Goal: Task Accomplishment & Management: Use online tool/utility

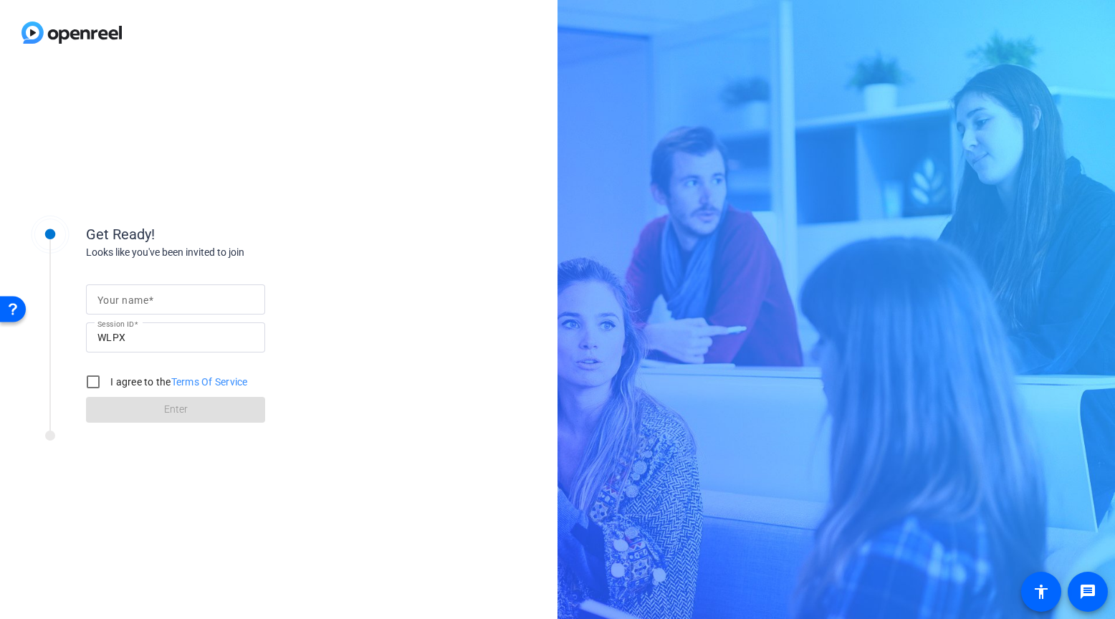
drag, startPoint x: 353, startPoint y: 320, endPoint x: 316, endPoint y: 318, distance: 36.6
click at [353, 320] on div "Your name Session ID WLPX I agree to the Terms Of Service Enter" at bounding box center [229, 341] width 287 height 163
click at [210, 305] on input "Your name" at bounding box center [175, 299] width 156 height 17
type input "[PERSON_NAME]"
click at [390, 204] on div "Get Ready! Looks like you've been invited to join Your name Sarah Misencik Sess…" at bounding box center [278, 342] width 557 height 554
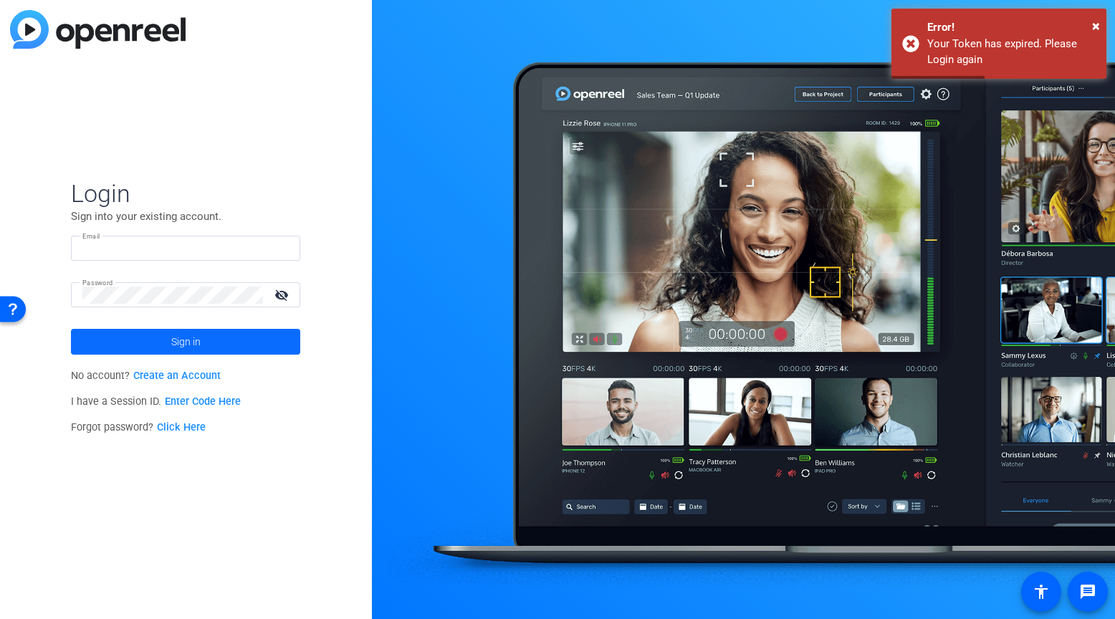
type input "smisencik@berkleyenvironmental.com"
click at [213, 337] on span at bounding box center [185, 342] width 229 height 34
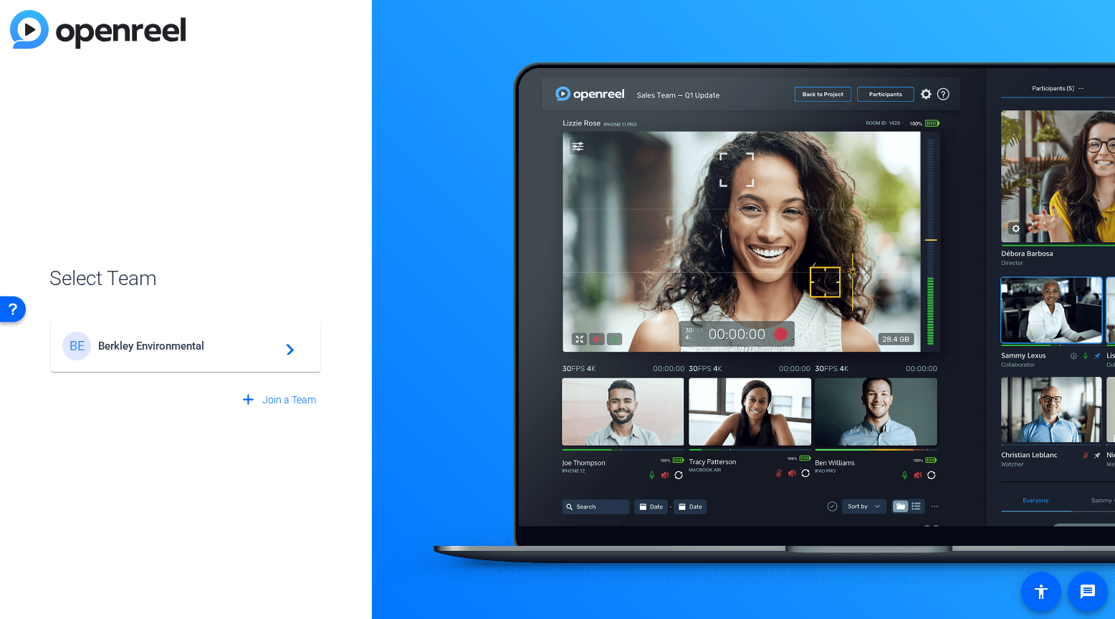
click at [188, 356] on div "BE Berkley Environmental navigate_next" at bounding box center [185, 346] width 246 height 29
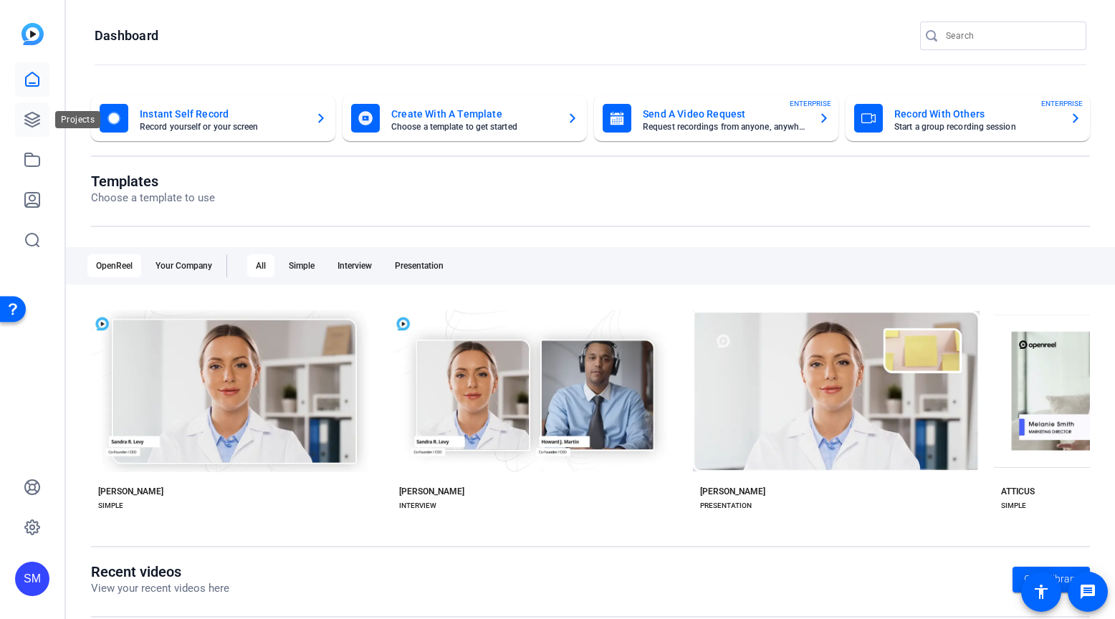
click at [34, 123] on icon at bounding box center [32, 119] width 17 height 17
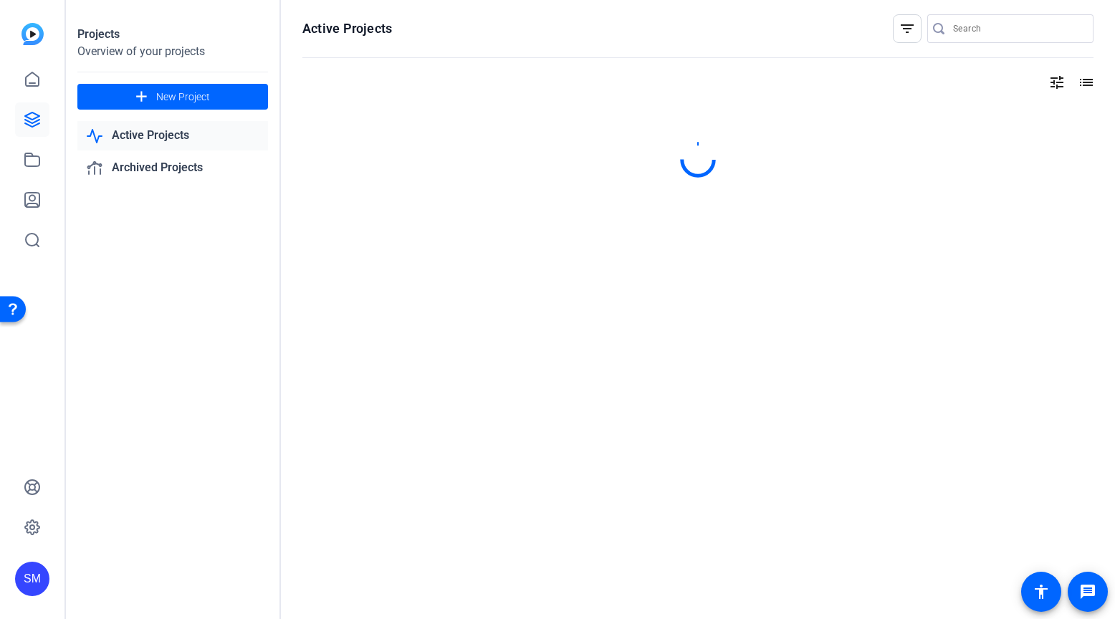
click at [206, 140] on link "Active Projects" at bounding box center [172, 135] width 191 height 29
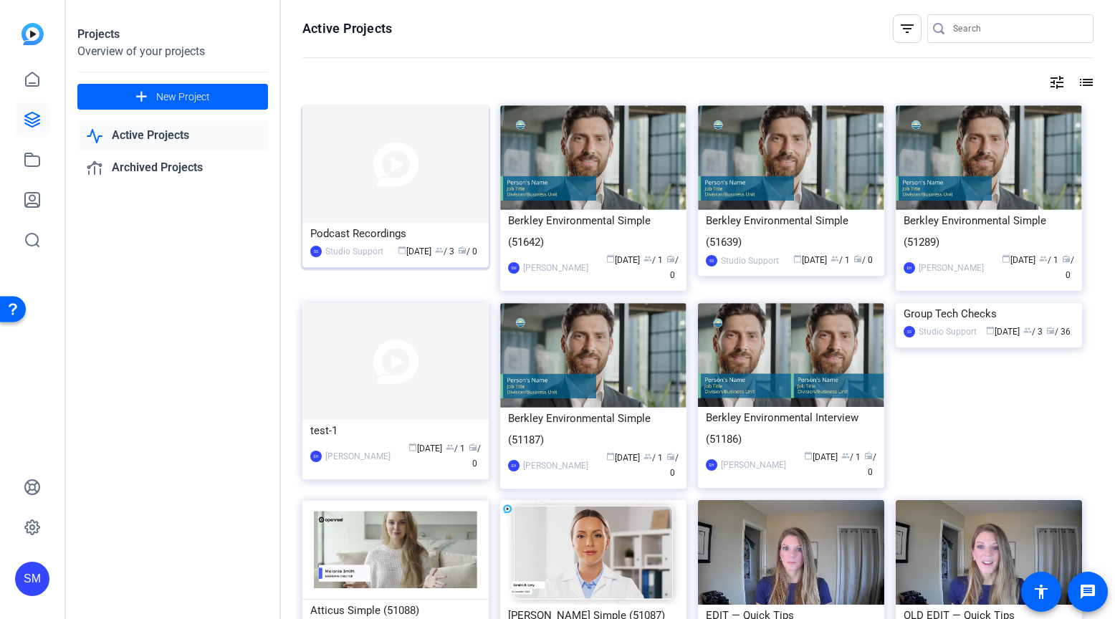
click at [365, 140] on img at bounding box center [395, 164] width 186 height 118
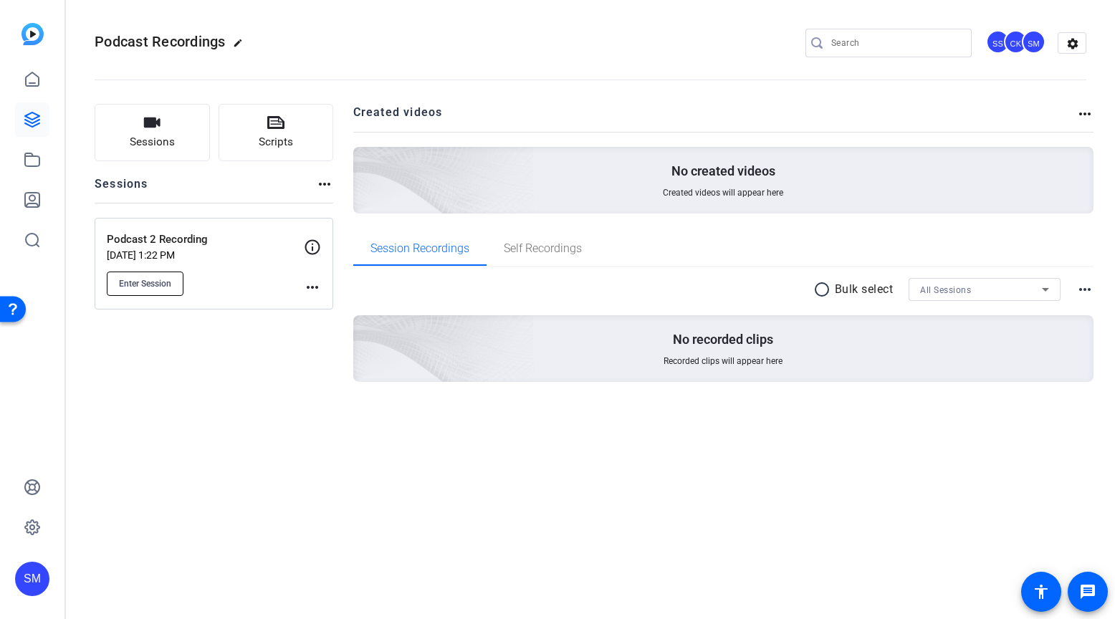
click at [141, 281] on span "Enter Session" at bounding box center [145, 283] width 52 height 11
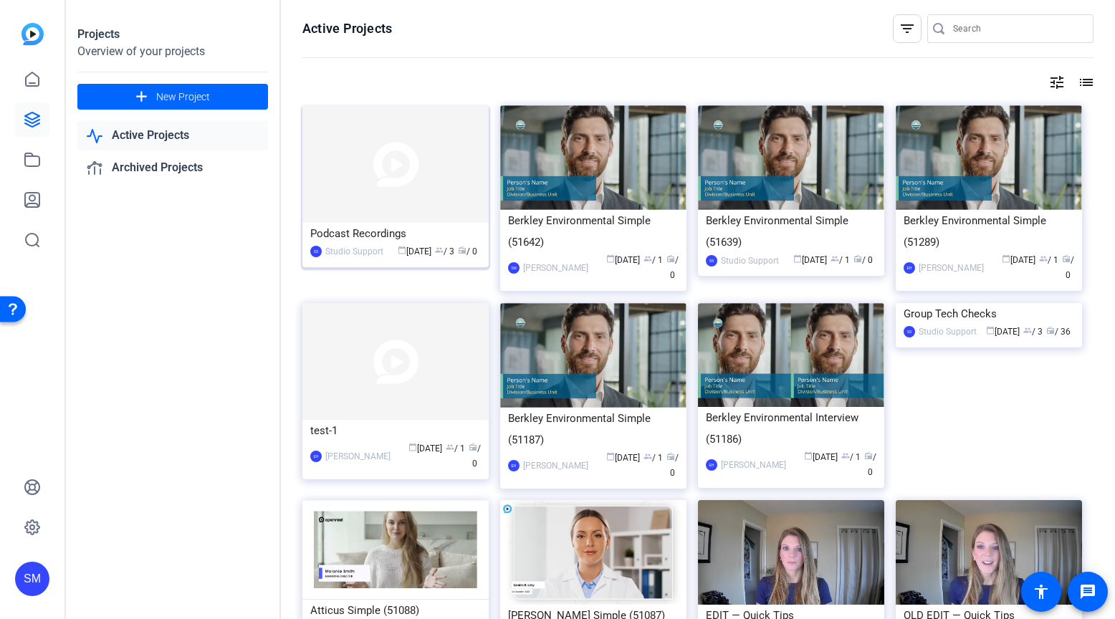
click at [336, 191] on img at bounding box center [395, 164] width 186 height 118
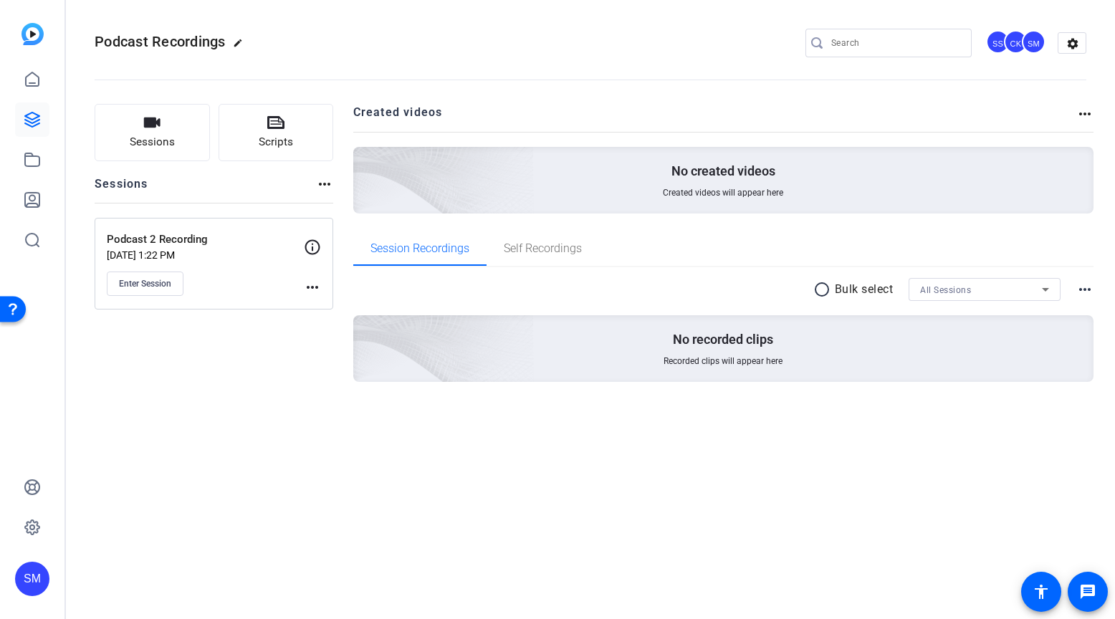
click at [230, 42] on h2 "Podcast Recordings edit" at bounding box center [172, 42] width 155 height 25
click at [235, 43] on mat-icon "edit" at bounding box center [241, 46] width 17 height 17
click at [171, 43] on input "Podcast Recordings" at bounding box center [153, 42] width 94 height 17
click at [105, 37] on div "Podcast Recordings" at bounding box center [153, 43] width 117 height 23
drag, startPoint x: 110, startPoint y: 42, endPoint x: 249, endPoint y: 68, distance: 140.7
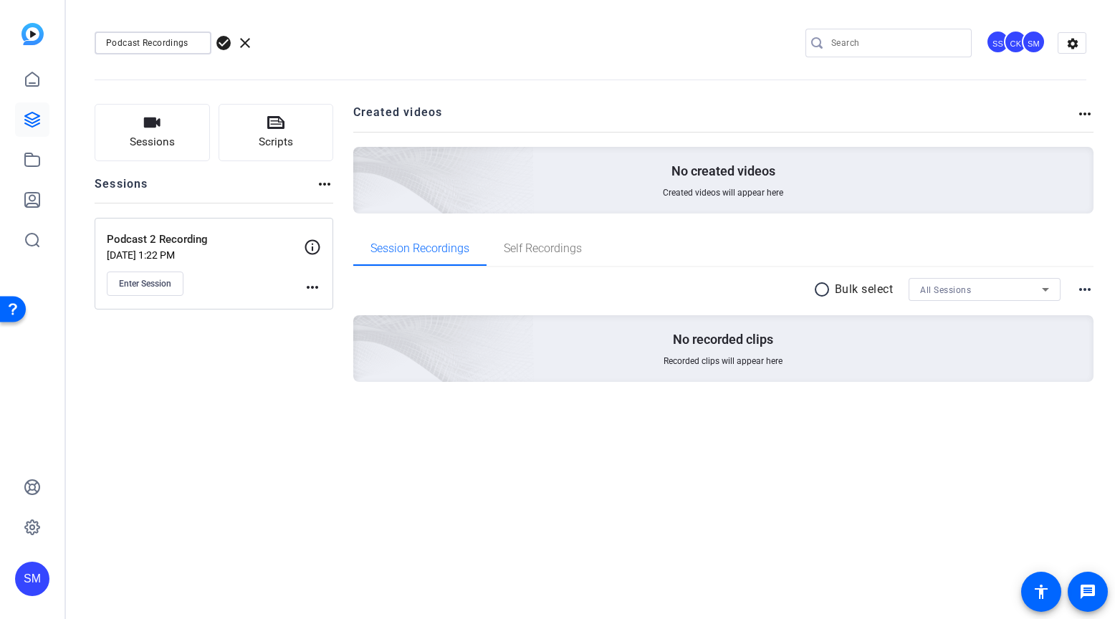
click at [248, 67] on div "Podcast Recordings check_circle clear SS CK SM settings" at bounding box center [591, 43] width 992 height 108
type input "P"
type input "GSP Podcast"
click at [221, 42] on span "check_circle" at bounding box center [223, 42] width 17 height 17
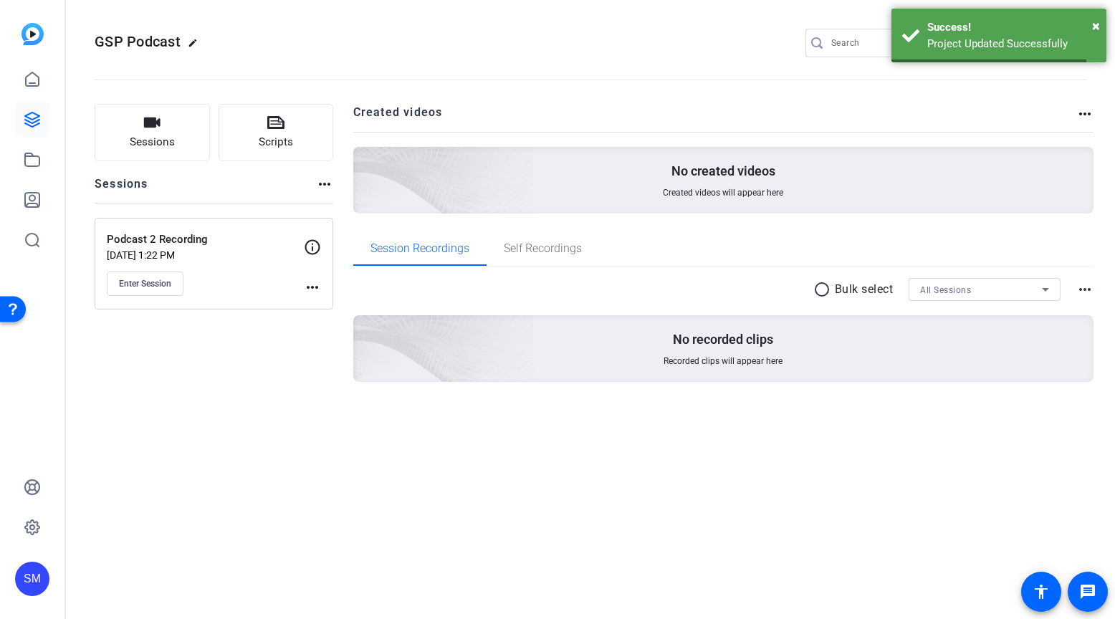
click at [251, 500] on div "GSP Podcast edit SS CK SM settings Sessions Scripts Sessions more_horiz Podcast…" at bounding box center [590, 309] width 1049 height 619
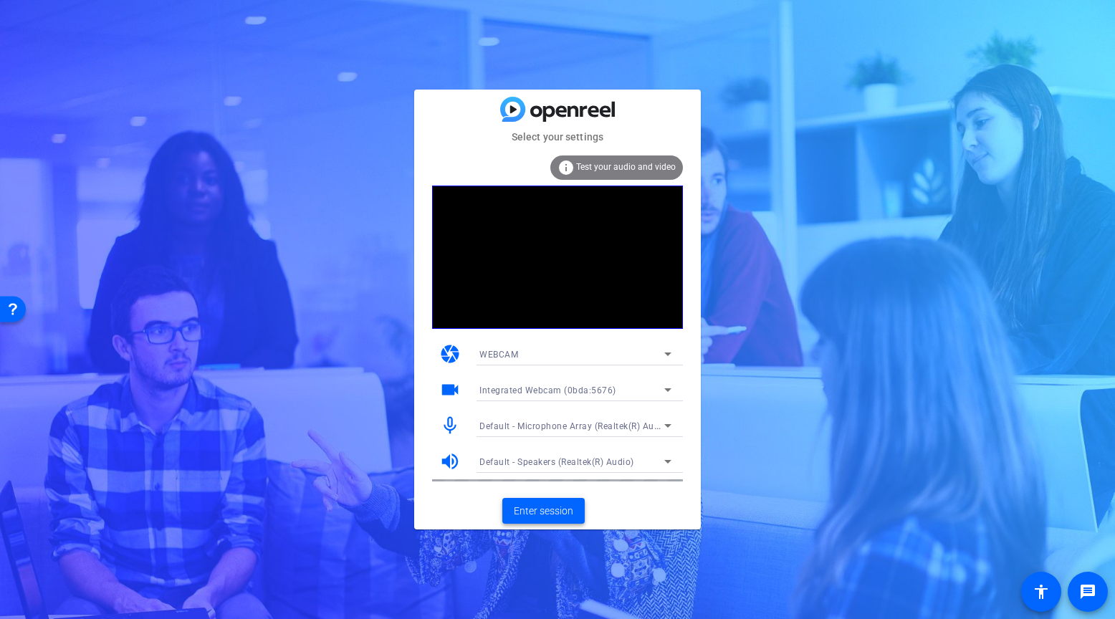
click at [537, 514] on span "Enter session" at bounding box center [543, 511] width 59 height 15
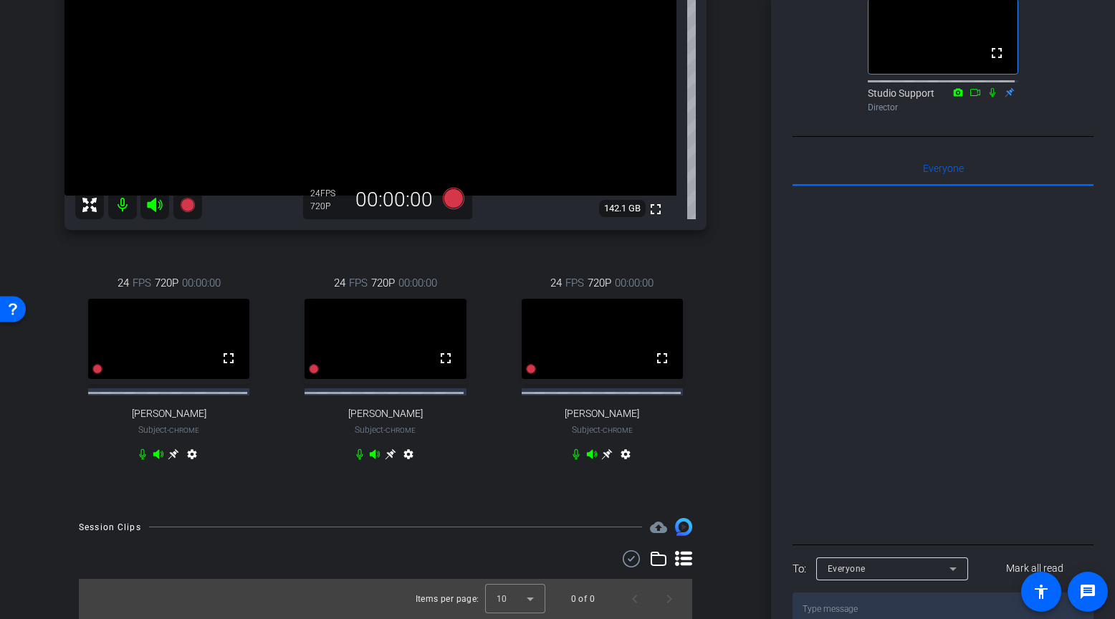
scroll to position [287, 0]
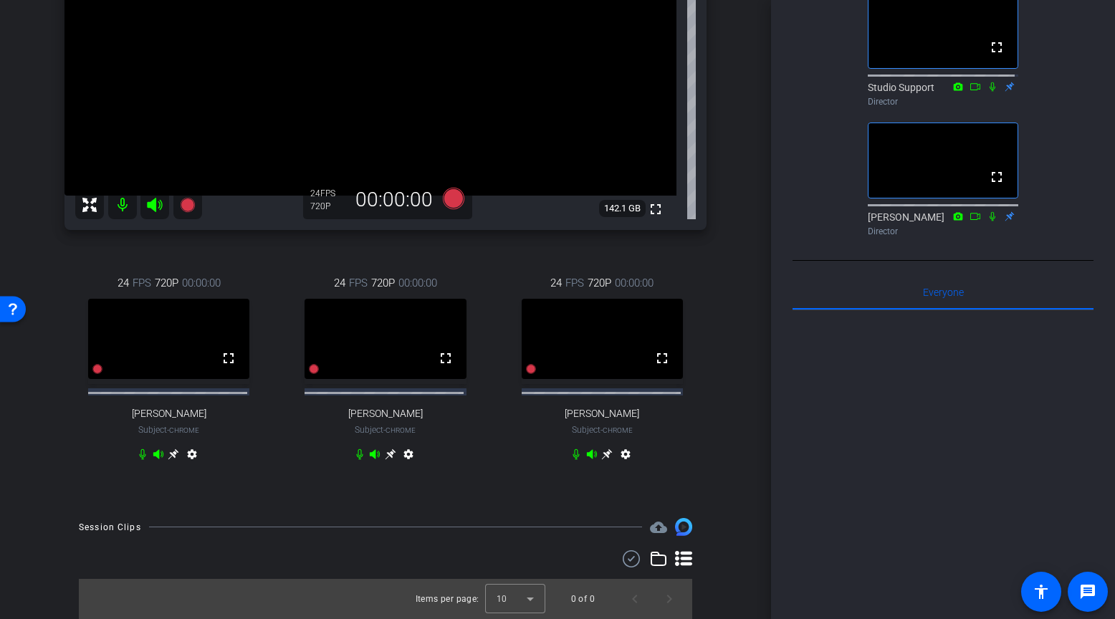
type input "[PERSON_NAME]"
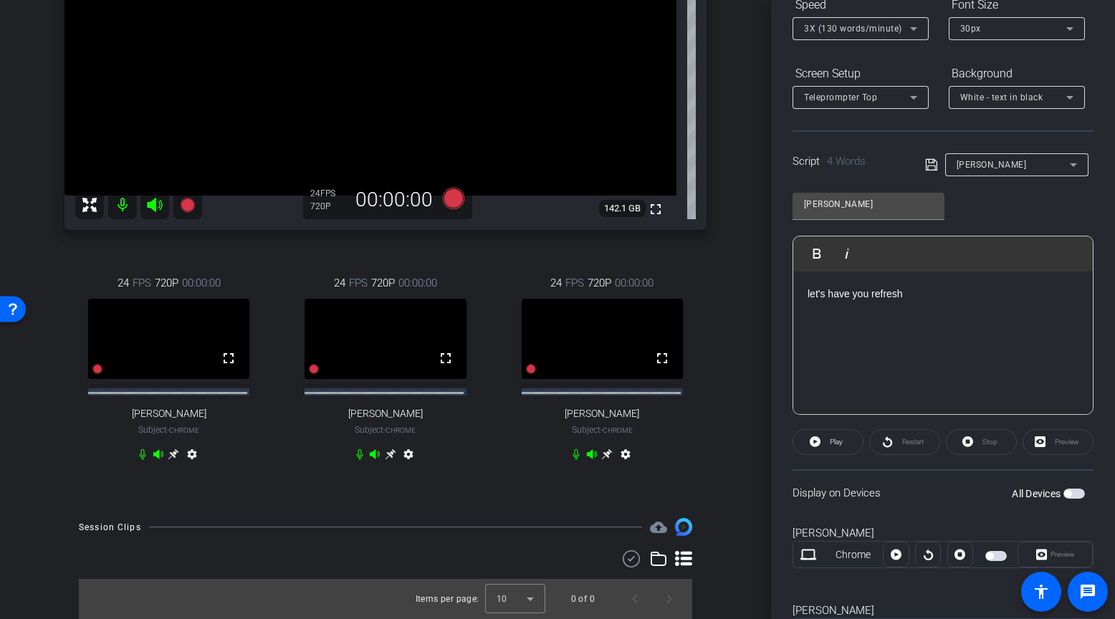
scroll to position [0, 0]
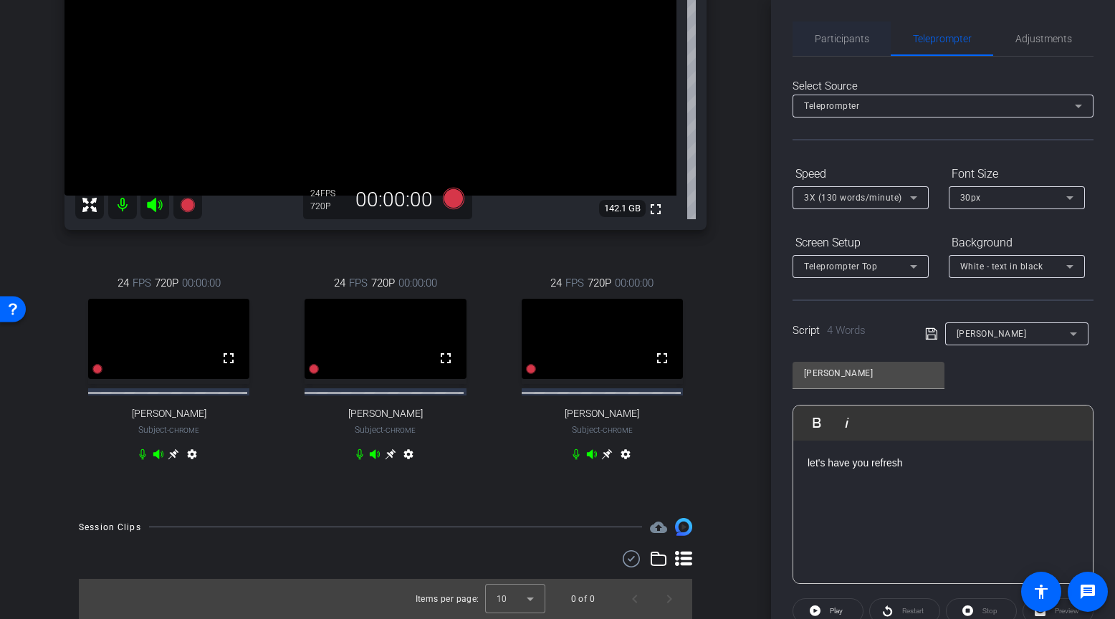
click at [838, 37] on span "Participants" at bounding box center [842, 39] width 54 height 10
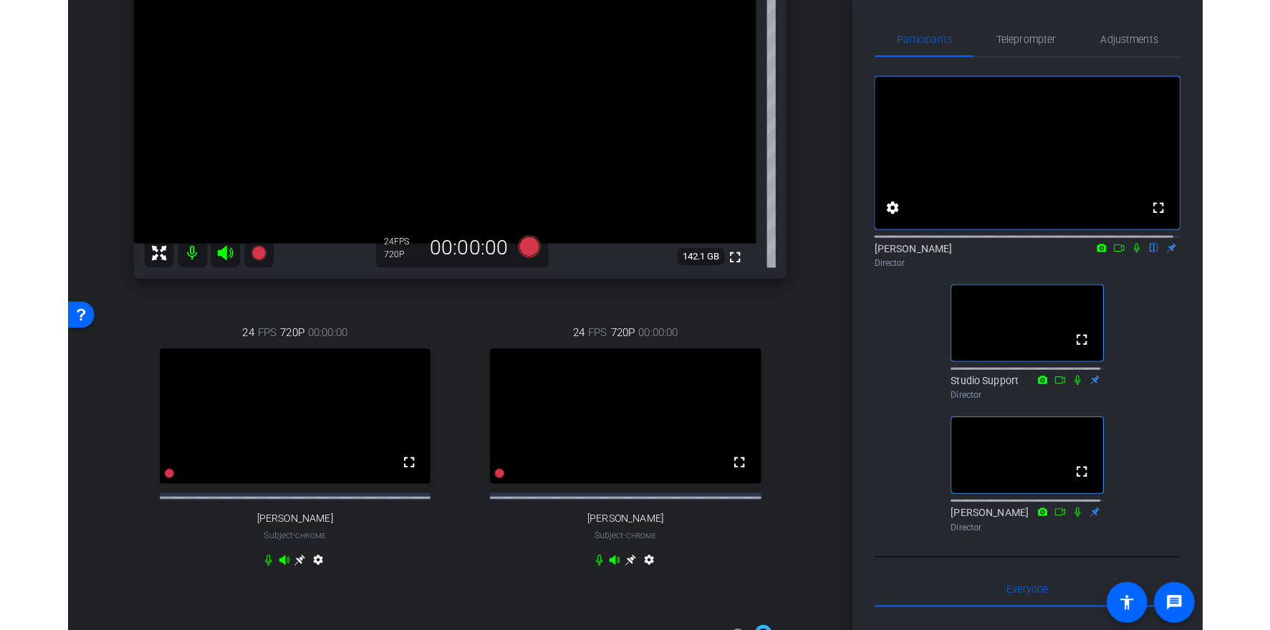
scroll to position [215, 0]
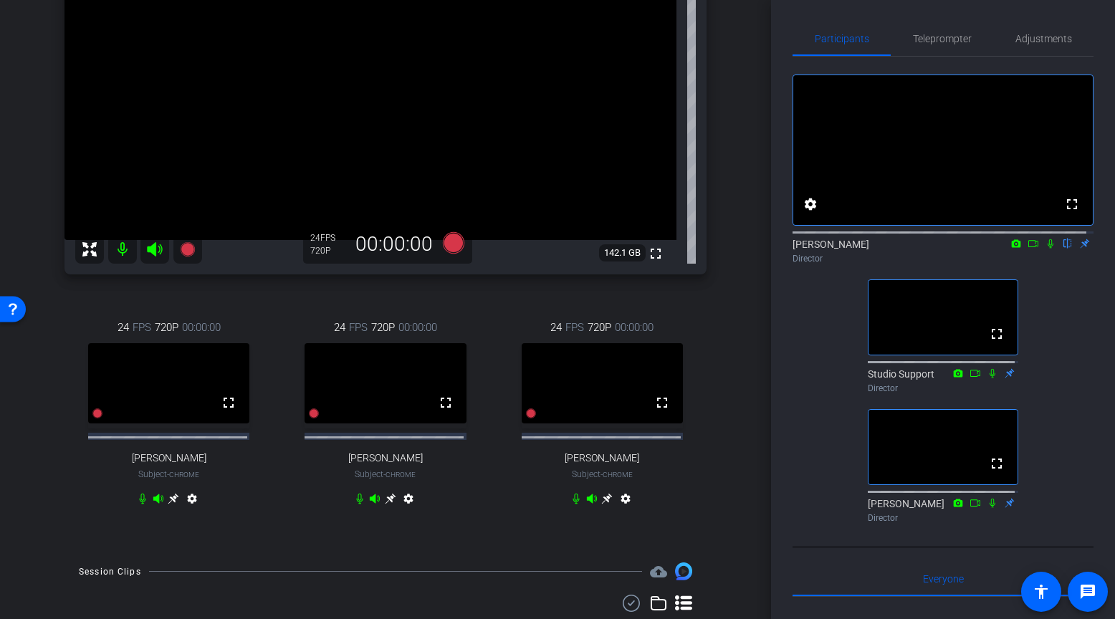
click at [830, 465] on div "fullscreen settings [PERSON_NAME] flip Director fullscreen Studio Support Direc…" at bounding box center [942, 293] width 301 height 472
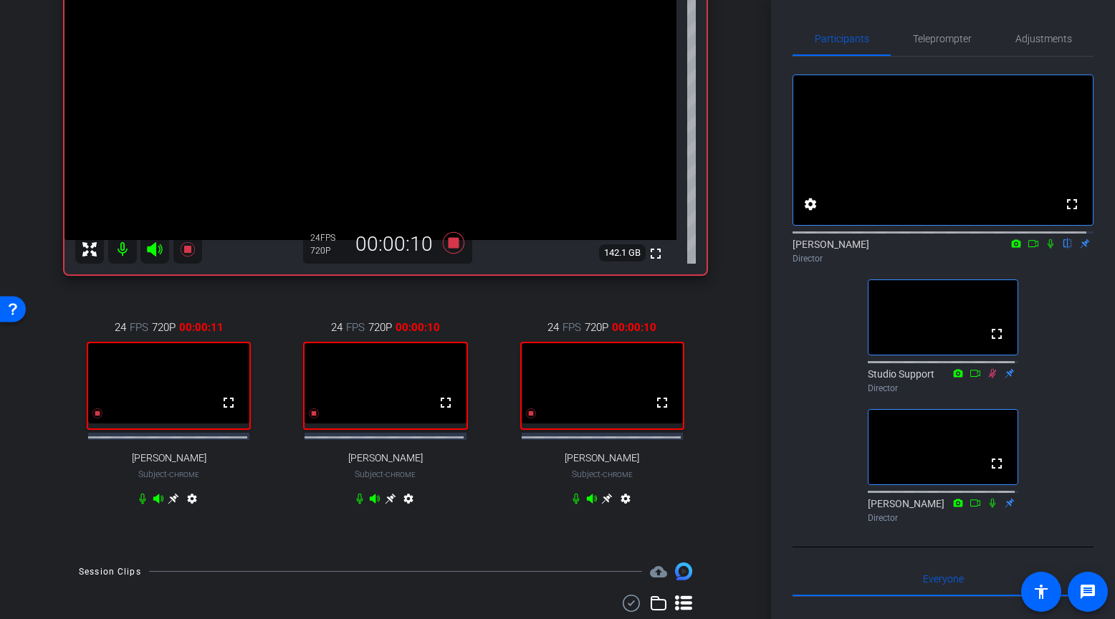
click at [1045, 249] on icon at bounding box center [1050, 244] width 11 height 10
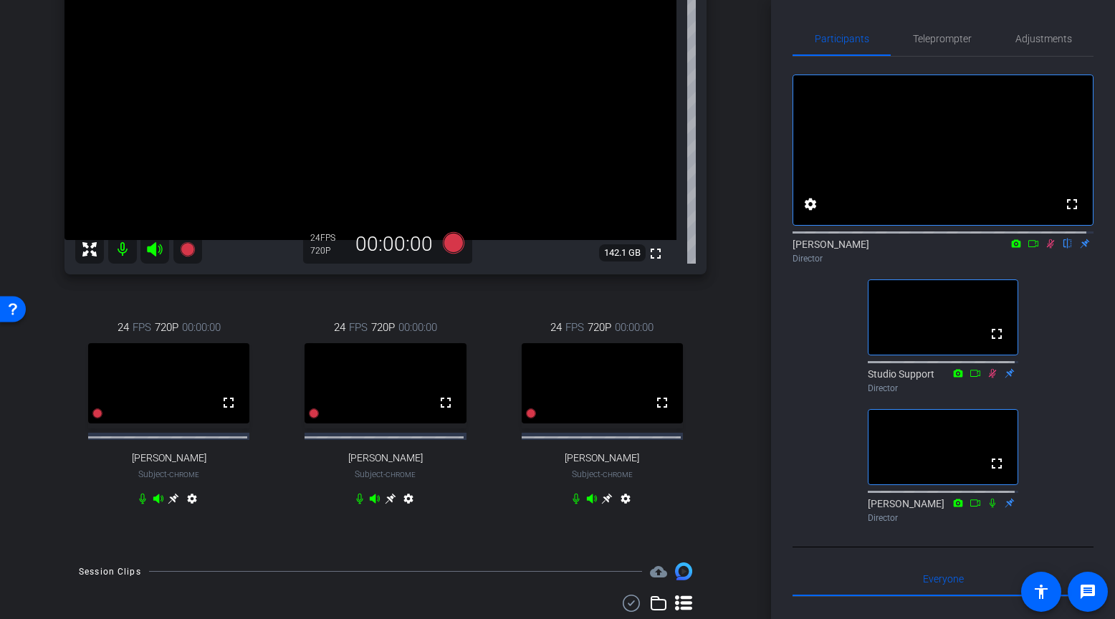
drag, startPoint x: 1044, startPoint y: 258, endPoint x: 1074, endPoint y: 292, distance: 45.2
click at [1047, 249] on icon at bounding box center [1051, 243] width 8 height 9
click at [1045, 249] on icon at bounding box center [1050, 244] width 11 height 10
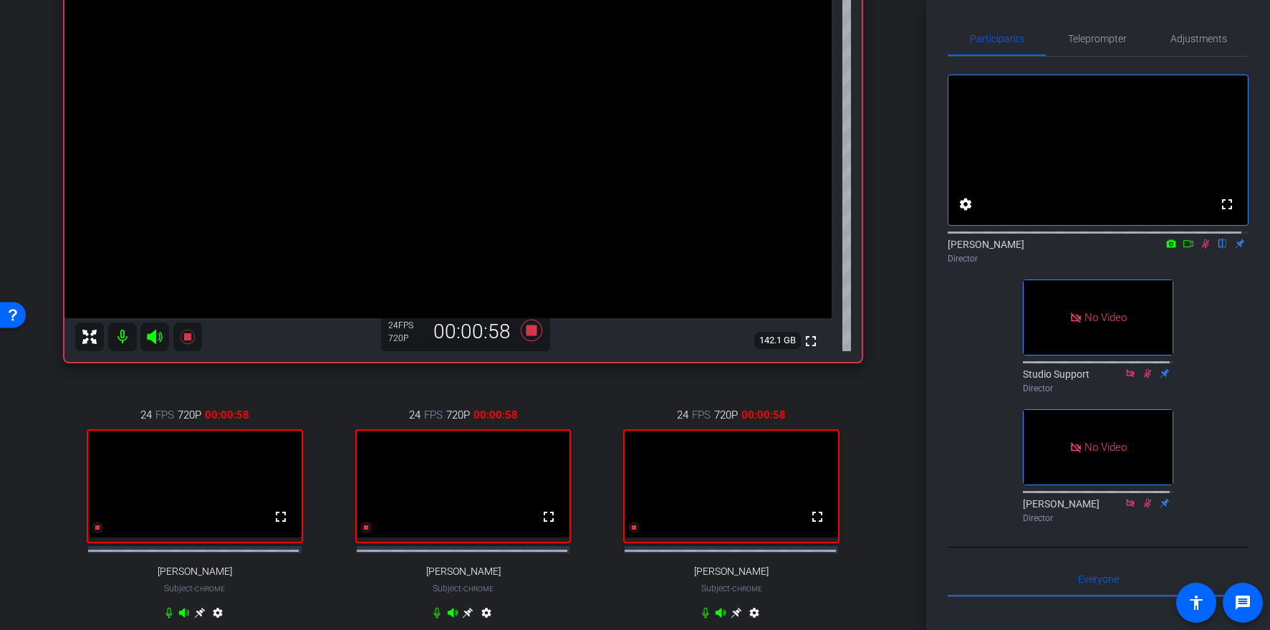
click at [1114, 249] on icon at bounding box center [1205, 244] width 11 height 10
click at [1114, 250] on mat-icon at bounding box center [1188, 243] width 17 height 13
click at [1114, 380] on div "No Video [PERSON_NAME] Director No Video Studio Support Director No Video [PERS…" at bounding box center [1098, 293] width 301 height 472
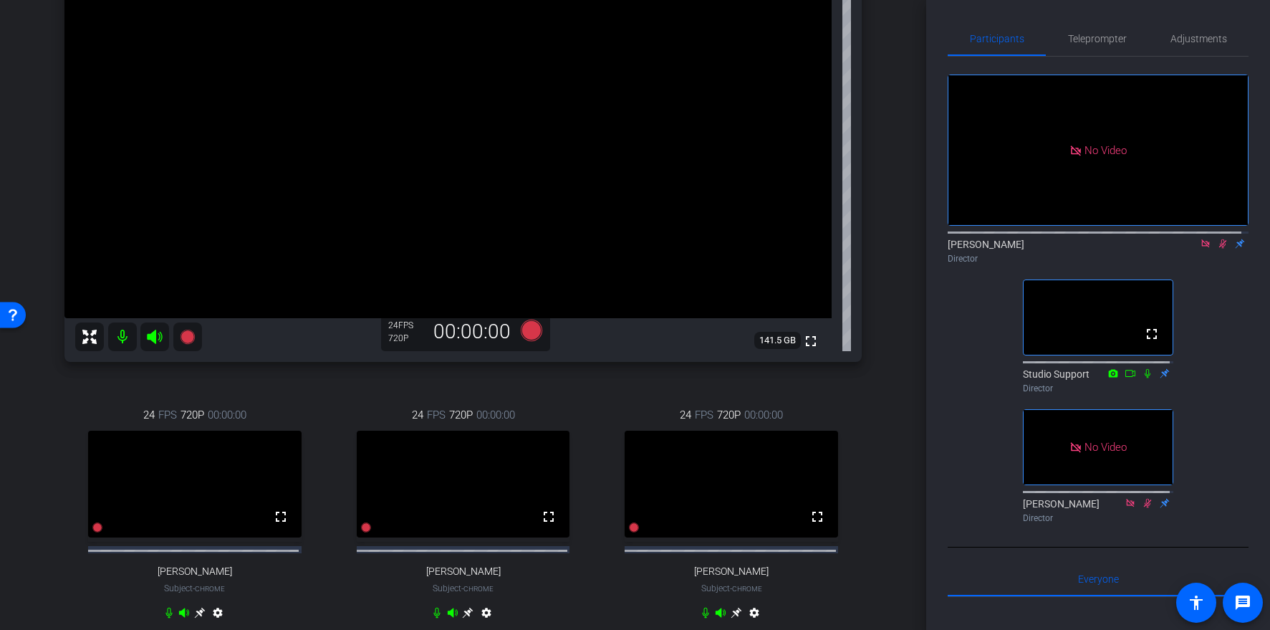
click at [1114, 249] on icon at bounding box center [1222, 244] width 11 height 10
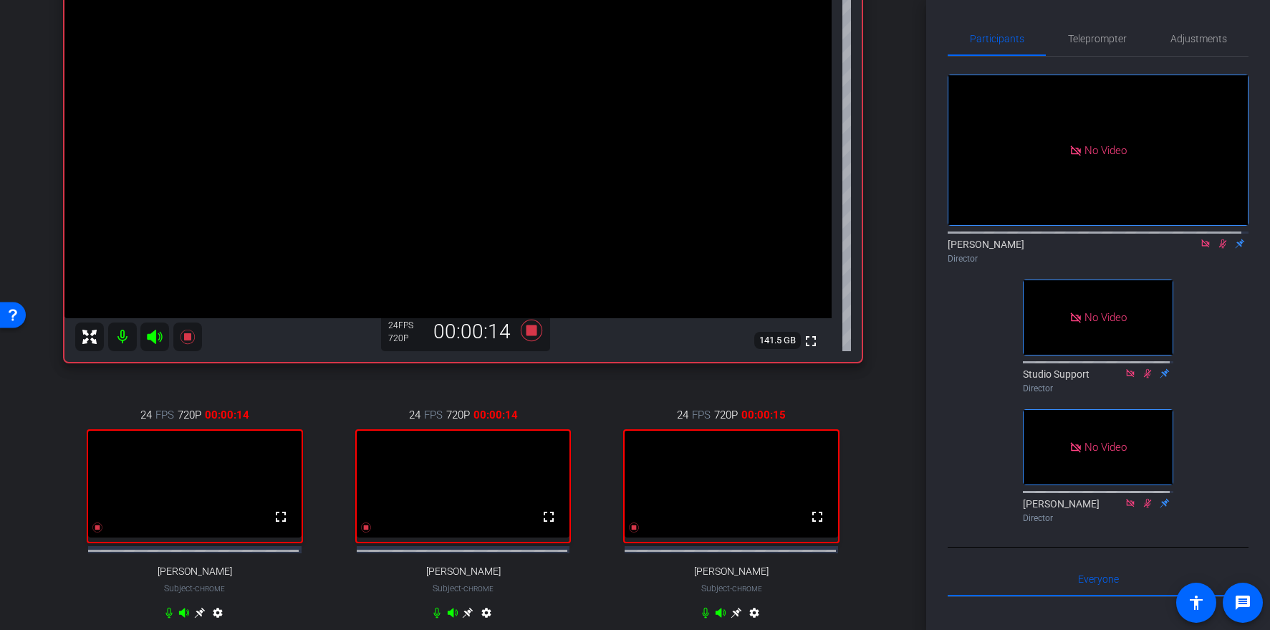
click at [1114, 249] on icon at bounding box center [1222, 244] width 11 height 10
